Goal: Find specific page/section: Find specific page/section

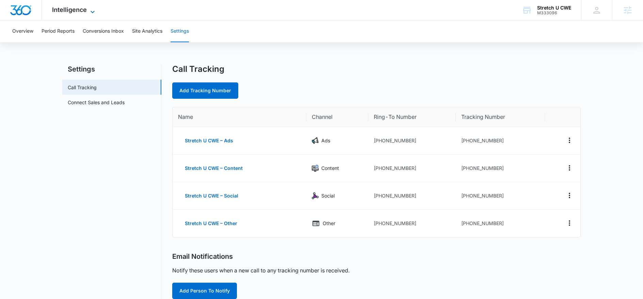
click at [83, 9] on span "Intelligence" at bounding box center [69, 9] width 35 height 7
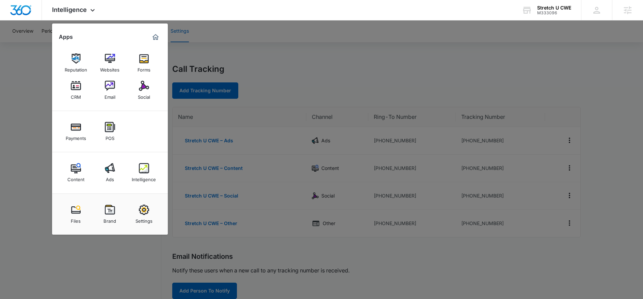
click at [110, 214] on img at bounding box center [110, 210] width 10 height 10
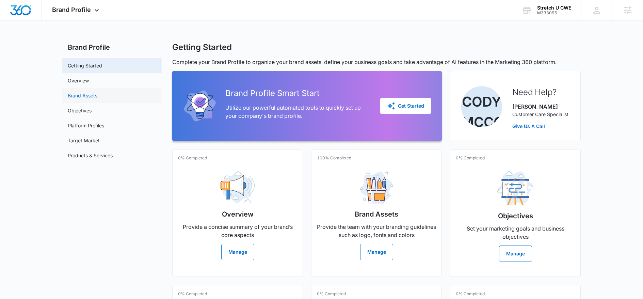
click at [97, 98] on link "Brand Assets" at bounding box center [83, 95] width 30 height 7
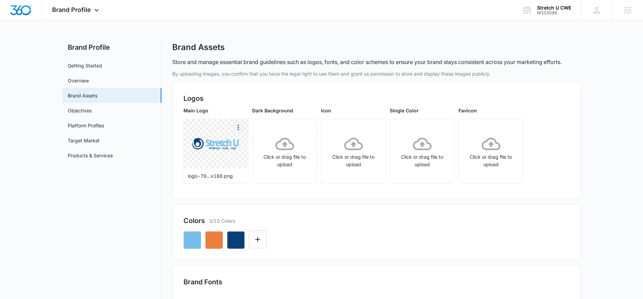
click at [237, 129] on icon "More" at bounding box center [238, 127] width 8 height 8
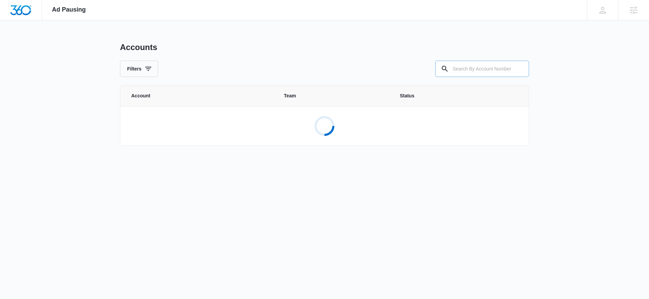
click at [473, 73] on input "text" at bounding box center [482, 69] width 94 height 16
paste input "M171883"
type input "M171883"
